Goal: Find contact information: Find contact information

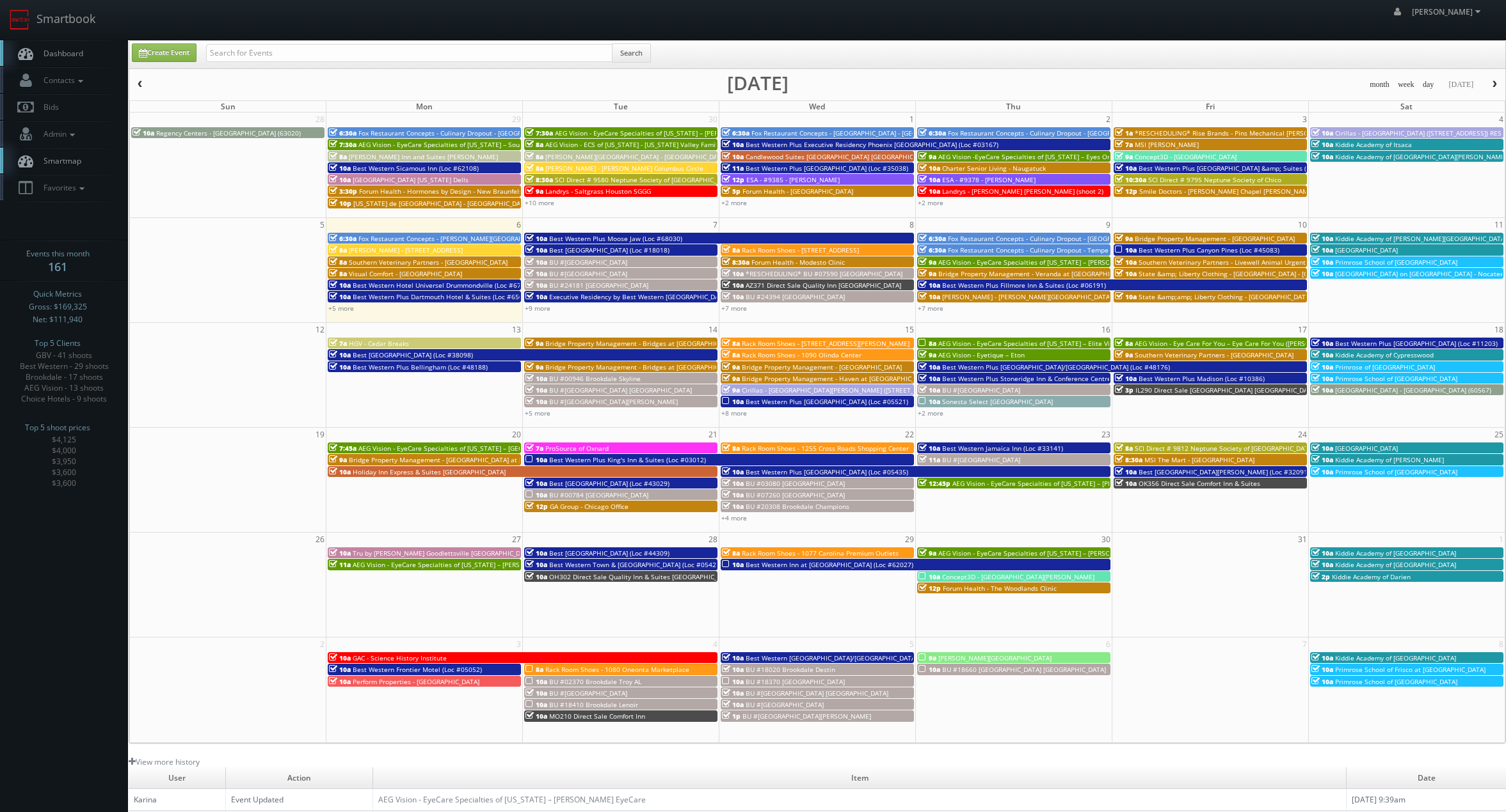
drag, startPoint x: 332, startPoint y: 41, endPoint x: 328, endPoint y: 56, distance: 15.5
click at [332, 43] on div "Create Event Search" at bounding box center [817, 55] width 1376 height 28
click at [327, 57] on input "text" at bounding box center [409, 52] width 407 height 18
type input "zacharski"
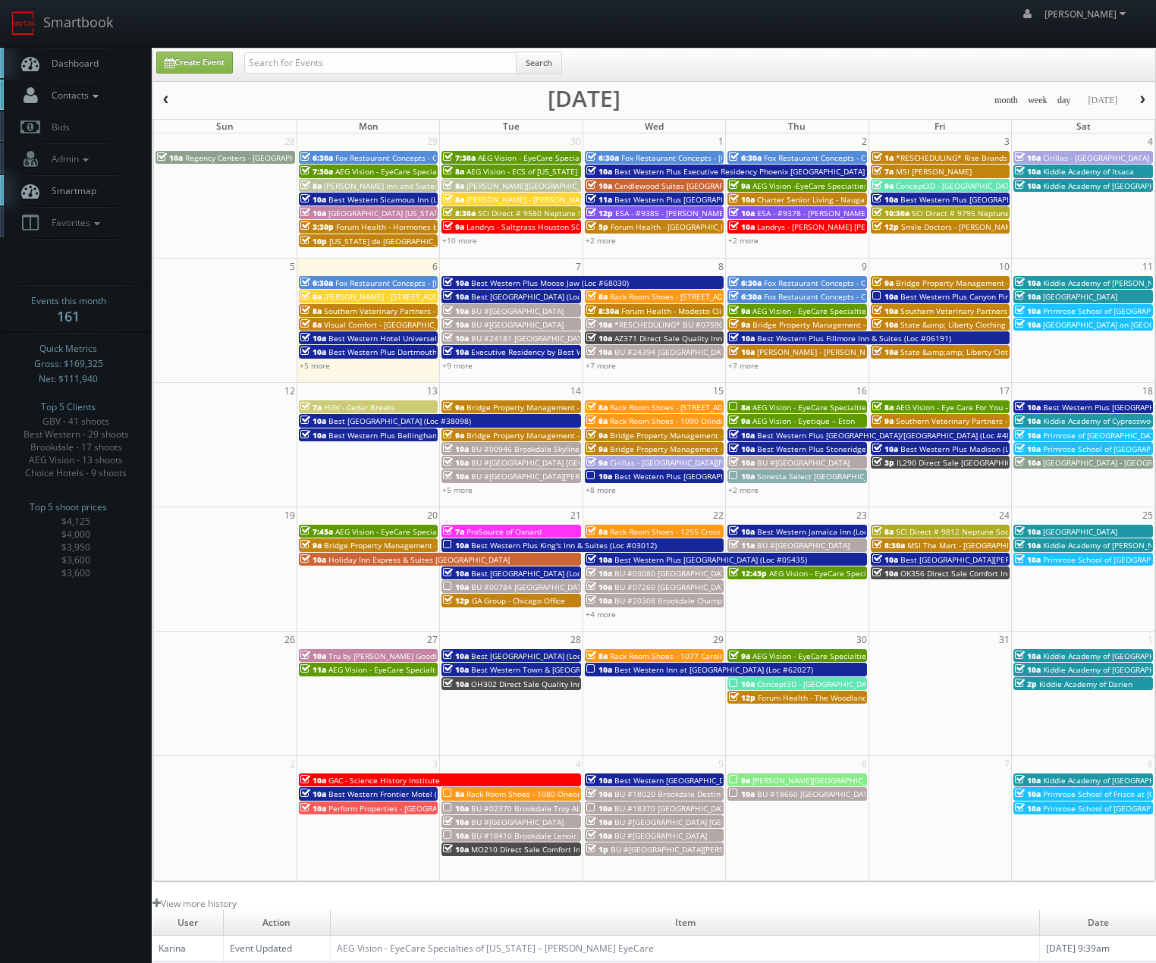
drag, startPoint x: 49, startPoint y: 99, endPoint x: 56, endPoint y: 113, distance: 15.9
click at [49, 99] on span "Contacts" at bounding box center [73, 95] width 58 height 13
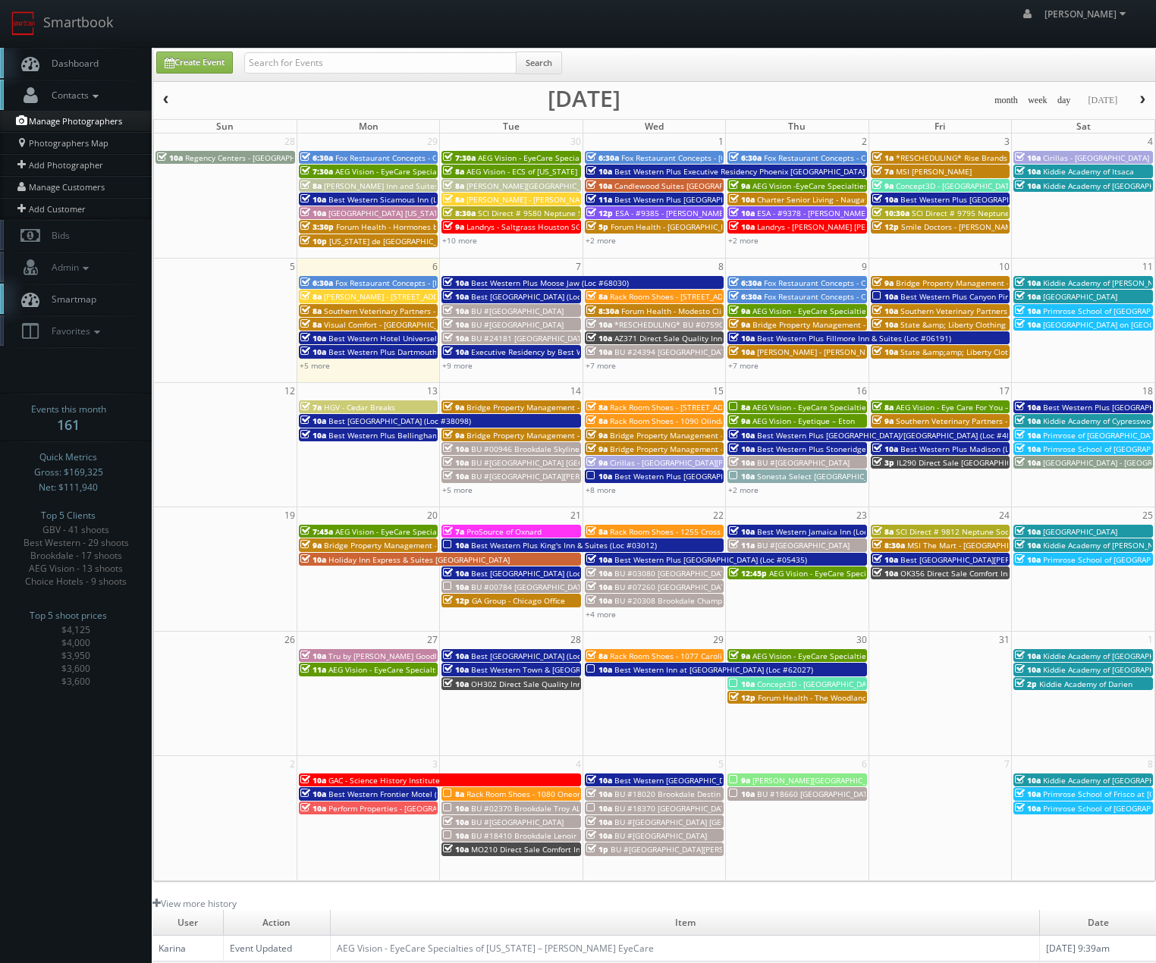
click at [62, 121] on link "Manage Photographers" at bounding box center [76, 121] width 152 height 21
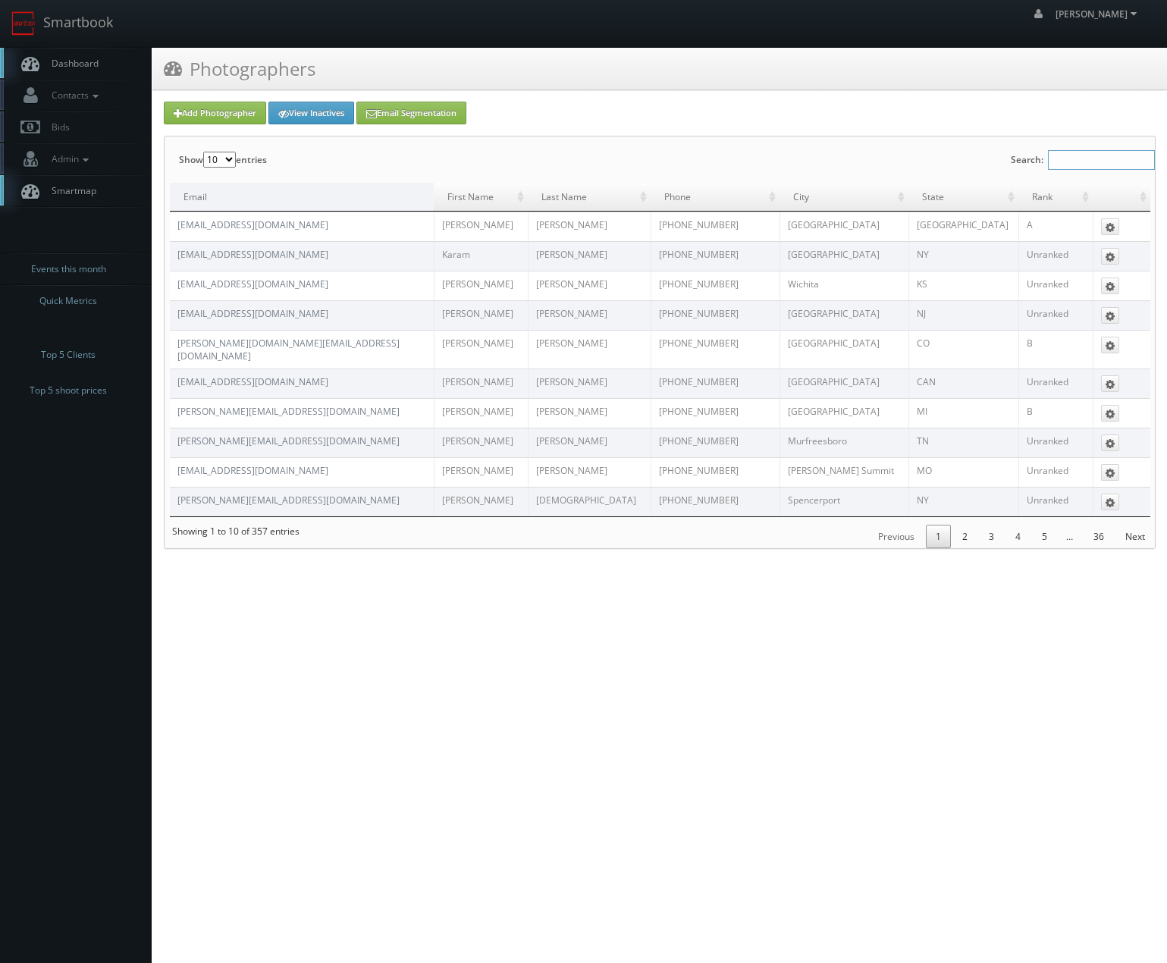
click at [1062, 161] on input "Search:" at bounding box center [1101, 160] width 107 height 20
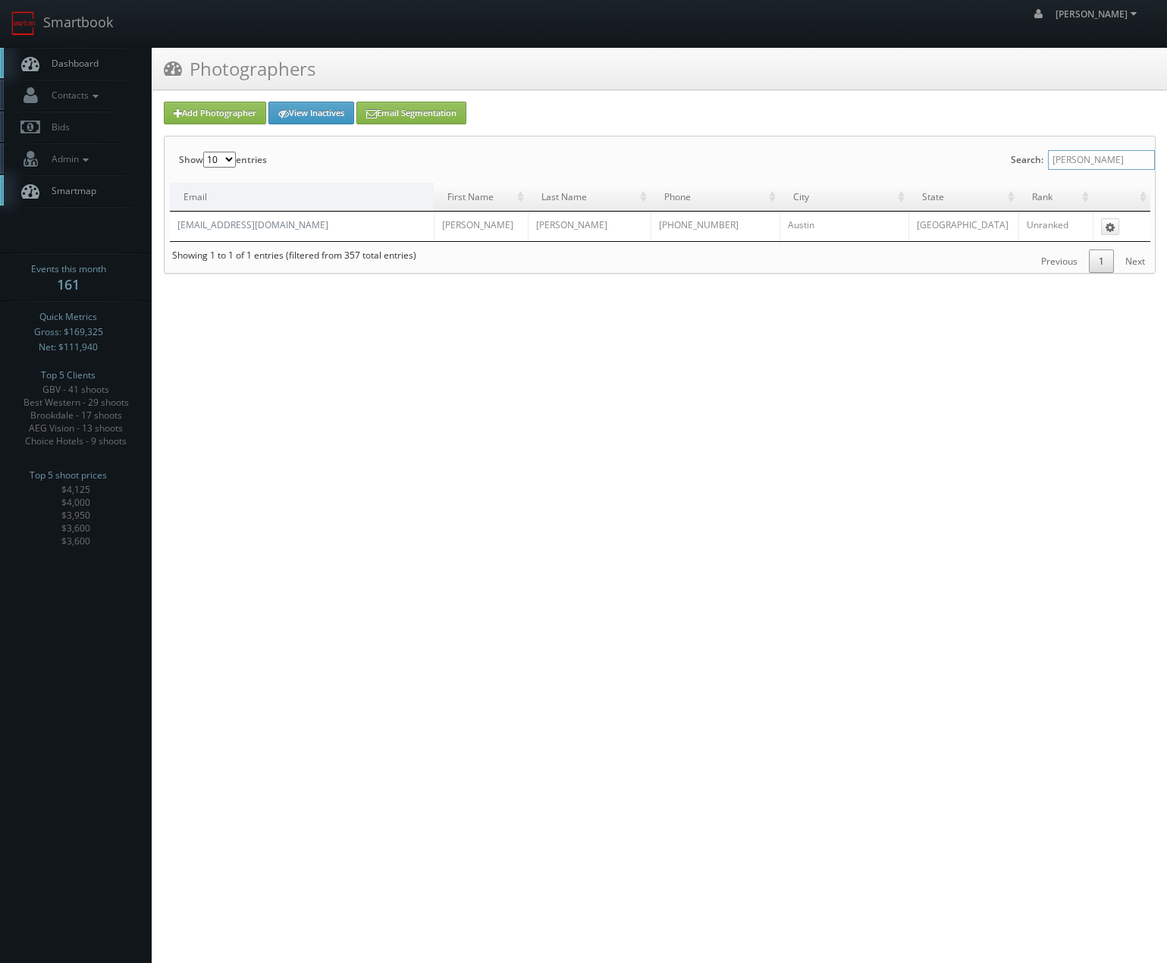
type input "duggins"
drag, startPoint x: 343, startPoint y: 220, endPoint x: 170, endPoint y: 228, distance: 173.1
click at [170, 228] on td "vtourstudiosaustin@gmail.com" at bounding box center [302, 227] width 264 height 30
copy link "vtourstudiosaustin@gmail.com"
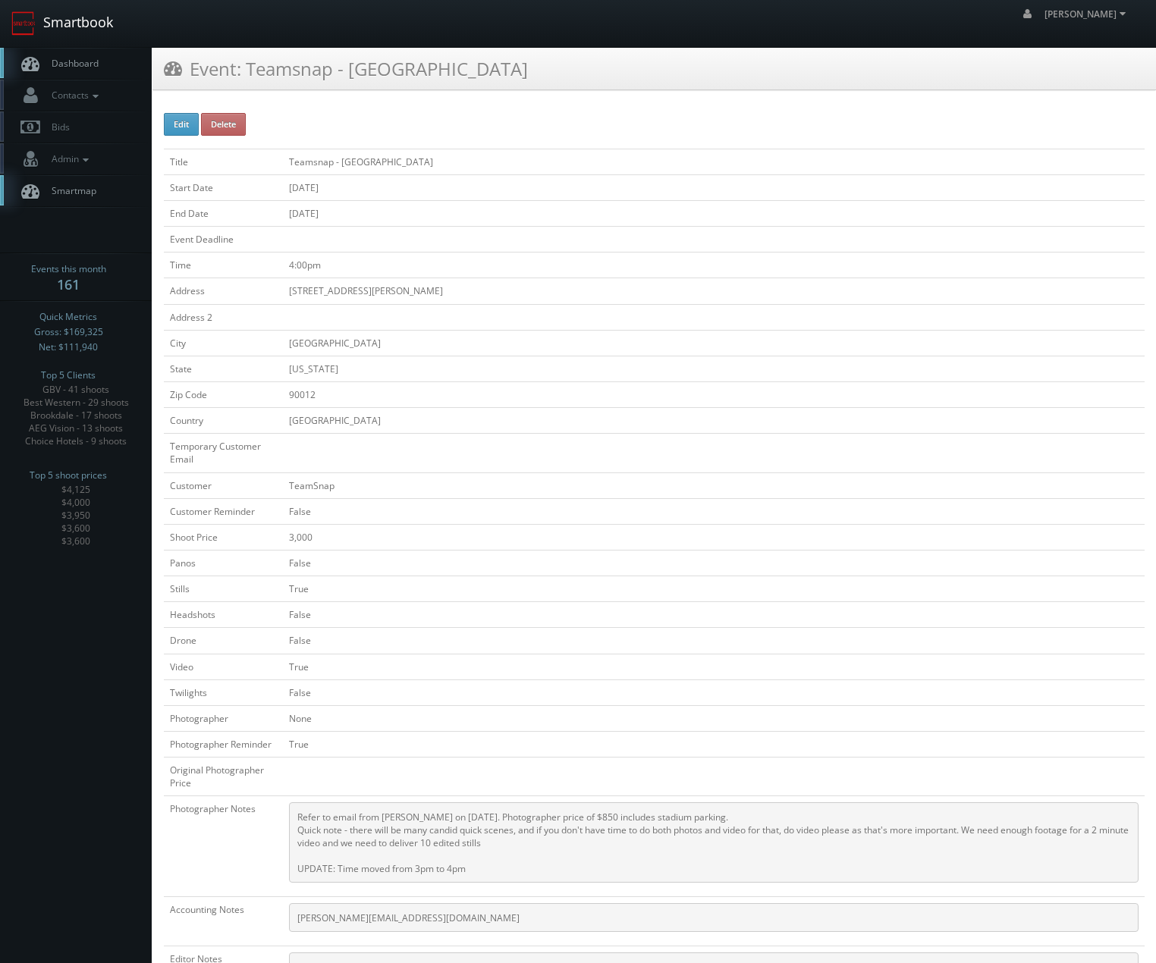
click at [54, 15] on link "Smartbook" at bounding box center [62, 23] width 124 height 47
